Goal: Communication & Community: Connect with others

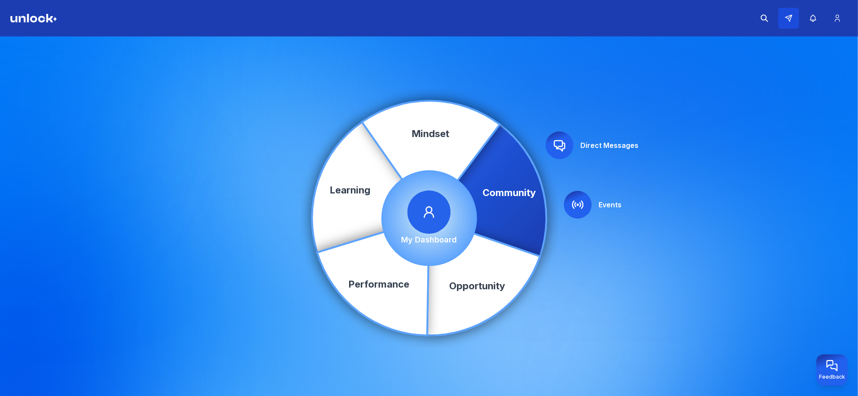
click at [785, 20] on icon at bounding box center [789, 18] width 8 height 8
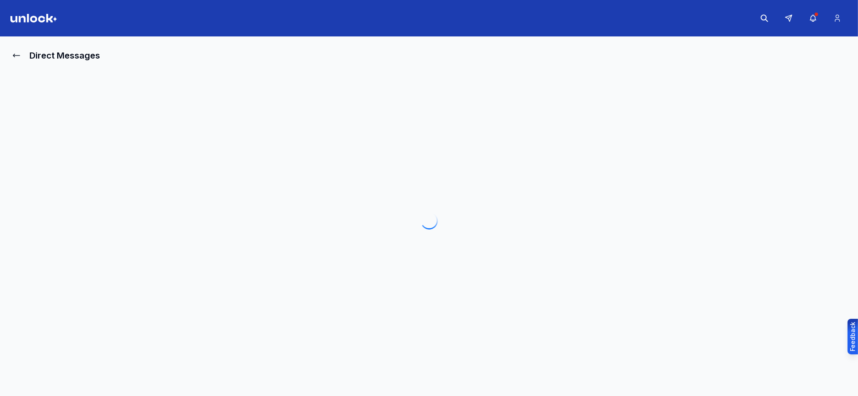
click at [562, 146] on div at bounding box center [429, 220] width 838 height 312
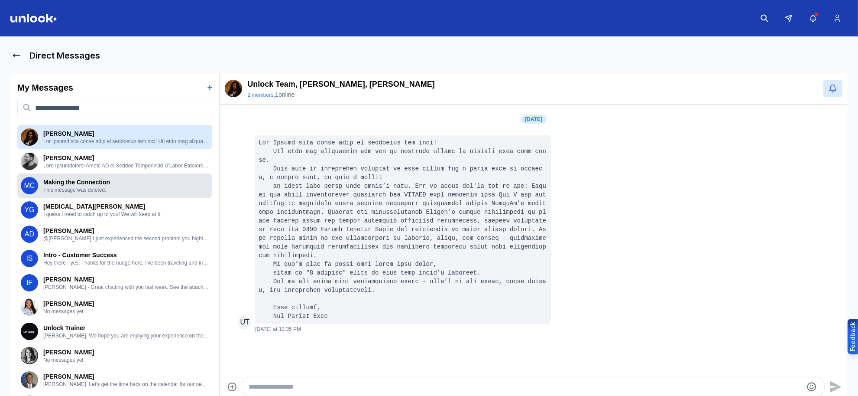
click at [121, 182] on p "Making the Connection" at bounding box center [126, 182] width 166 height 9
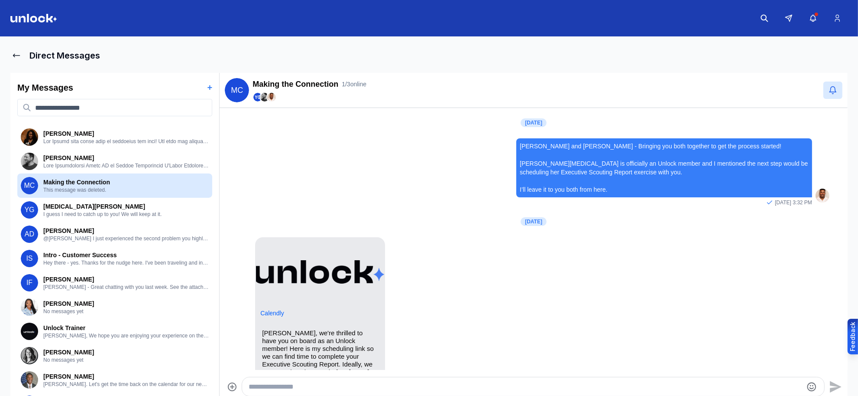
scroll to position [357, 0]
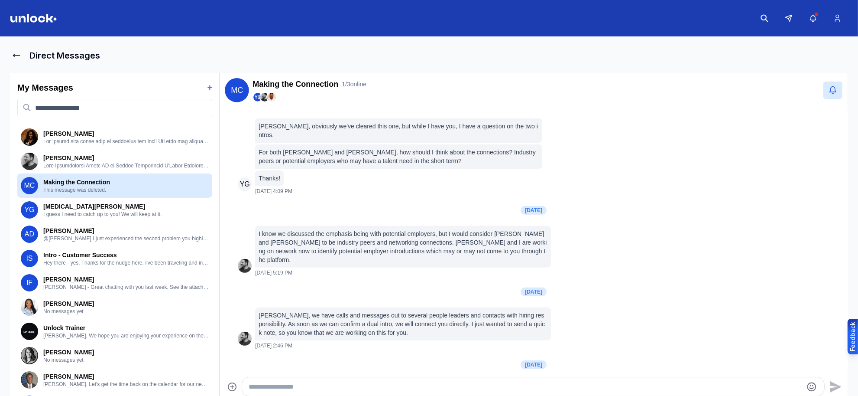
click at [321, 81] on h2 "Making the Connection" at bounding box center [296, 84] width 86 height 12
click at [331, 85] on h2 "Making the Connection" at bounding box center [296, 84] width 86 height 12
click at [104, 182] on p "Making the Connection" at bounding box center [126, 182] width 166 height 9
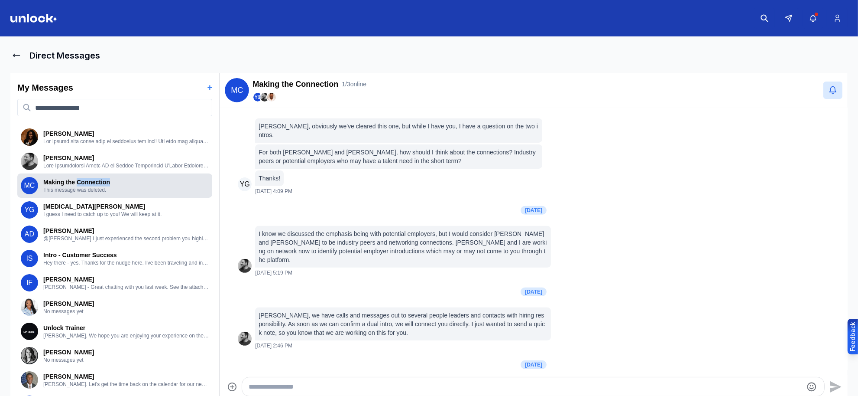
click at [104, 182] on p "Making the Connection" at bounding box center [126, 182] width 166 height 9
drag, startPoint x: 30, startPoint y: 187, endPoint x: 309, endPoint y: 204, distance: 278.7
click at [309, 204] on ul "[DATE][PERSON_NAME][MEDICAL_DATA] and [PERSON_NAME] - Bringing you both togethe…" at bounding box center [534, 65] width 594 height 608
click at [72, 183] on p "Making the Connection" at bounding box center [126, 182] width 166 height 9
